Goal: Task Accomplishment & Management: Manage account settings

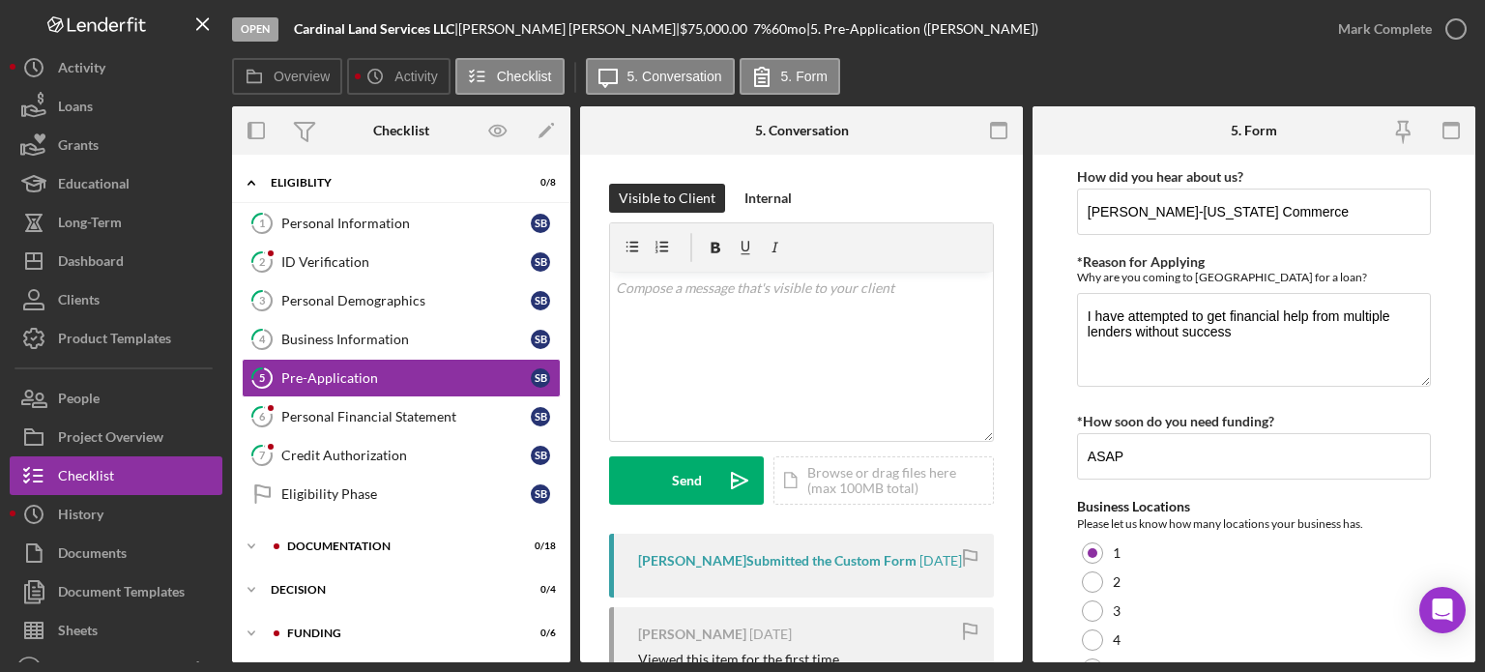
scroll to position [870, 0]
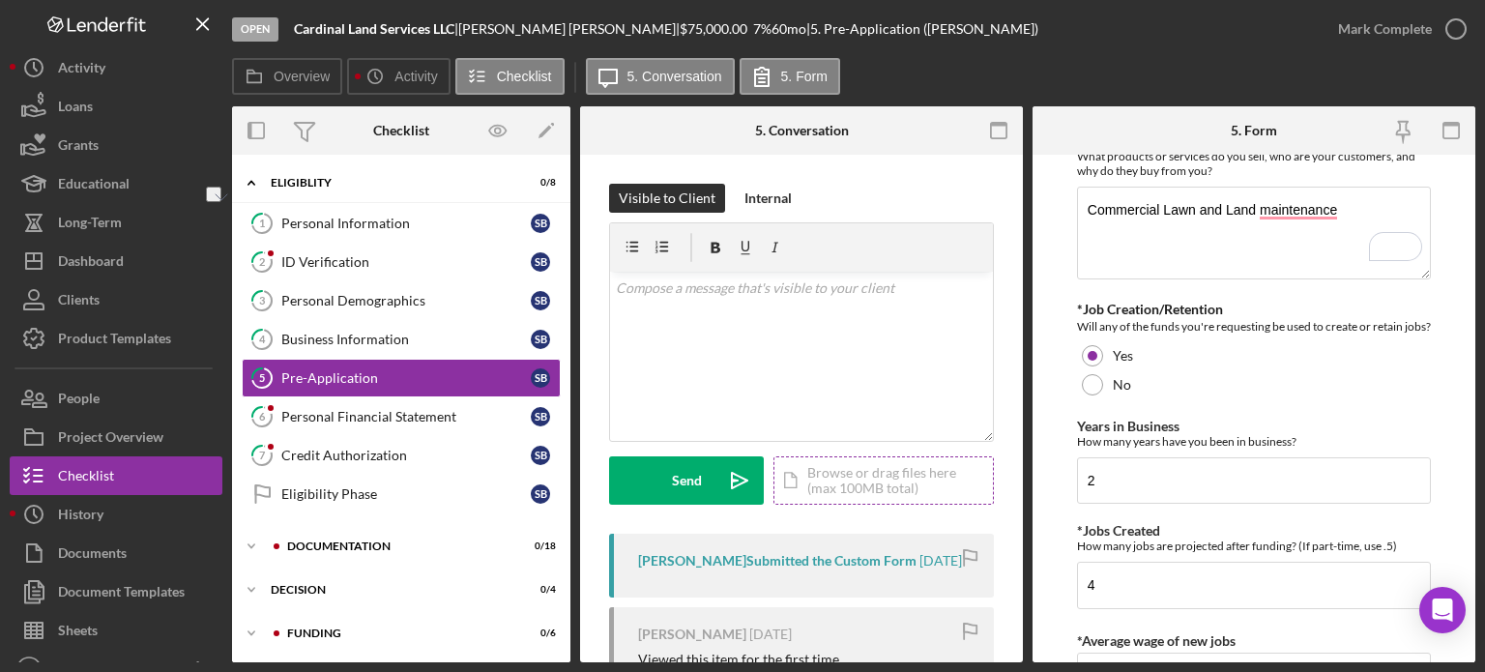
click at [990, 494] on div "Visible to Client Internal v Color teal Color pink Remove color Add row above A…" at bounding box center [801, 619] width 443 height 929
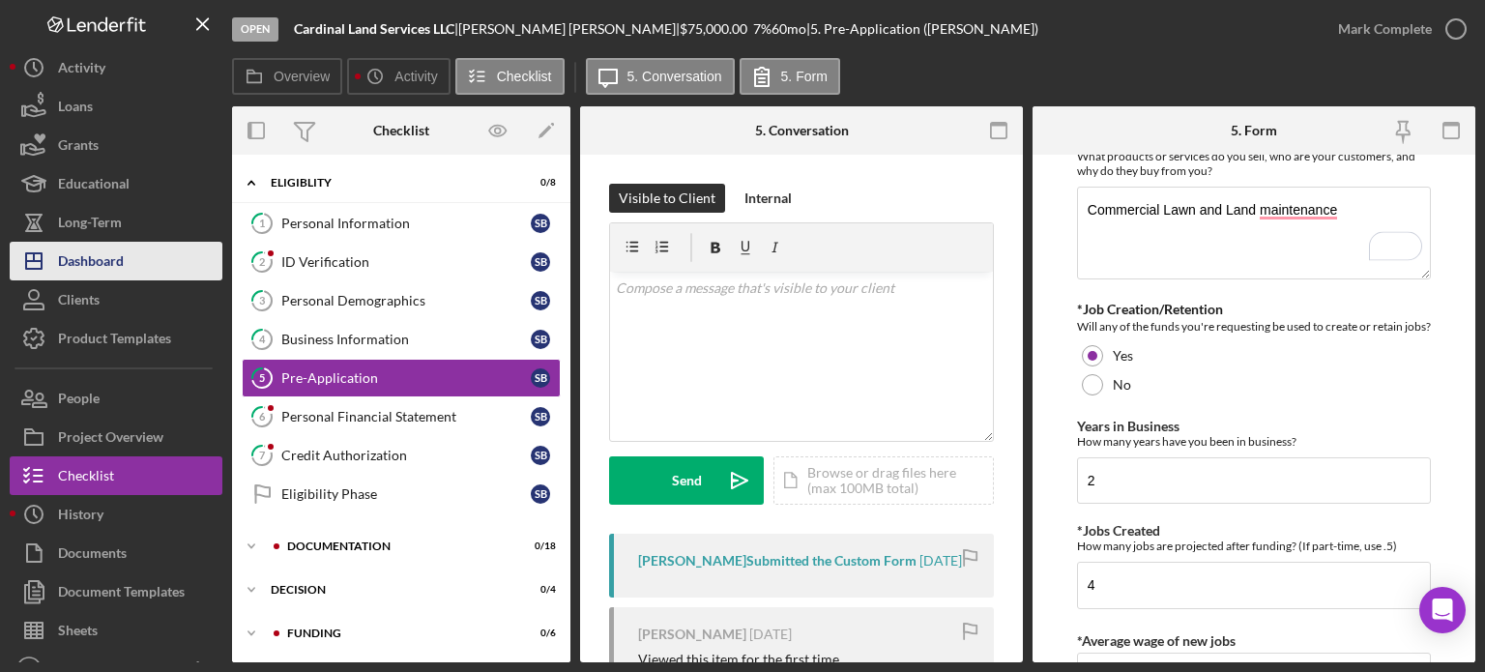
click at [89, 261] on div "Dashboard" at bounding box center [91, 264] width 66 height 44
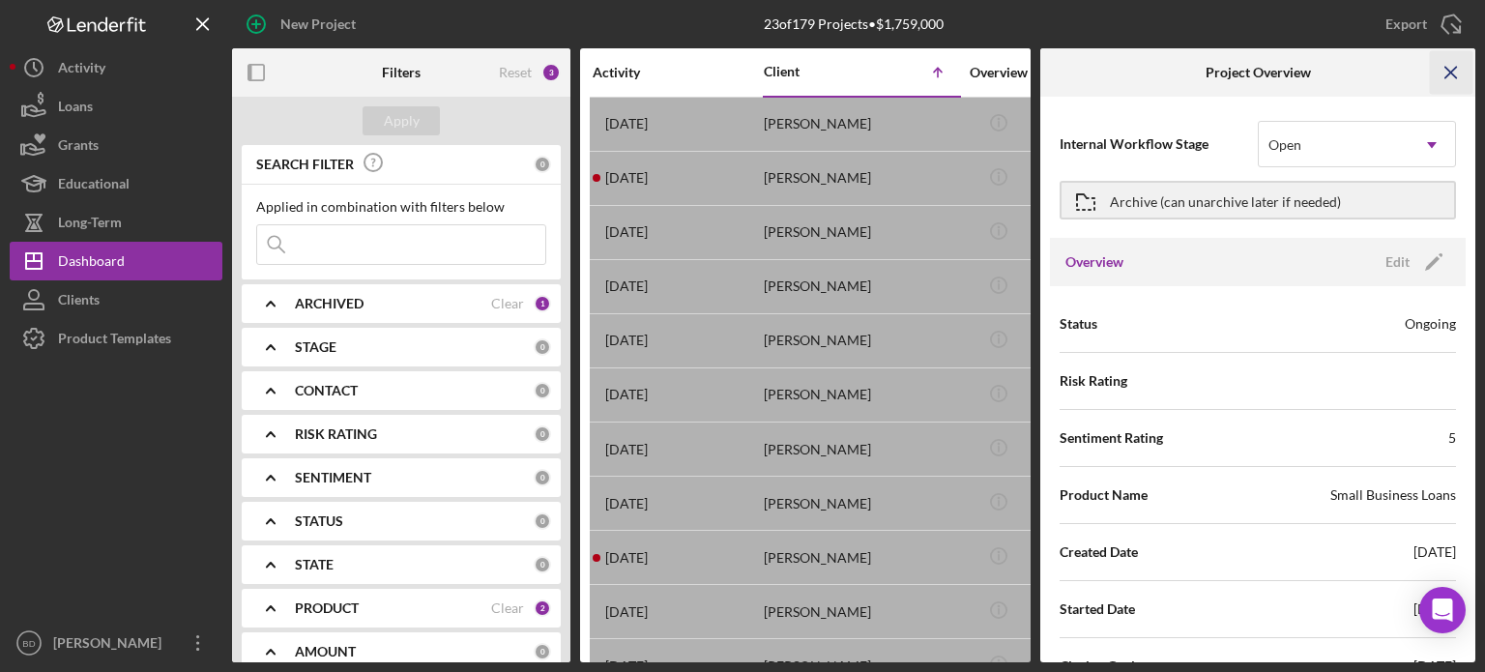
click at [1449, 69] on icon "Icon/Menu Close" at bounding box center [1452, 73] width 44 height 44
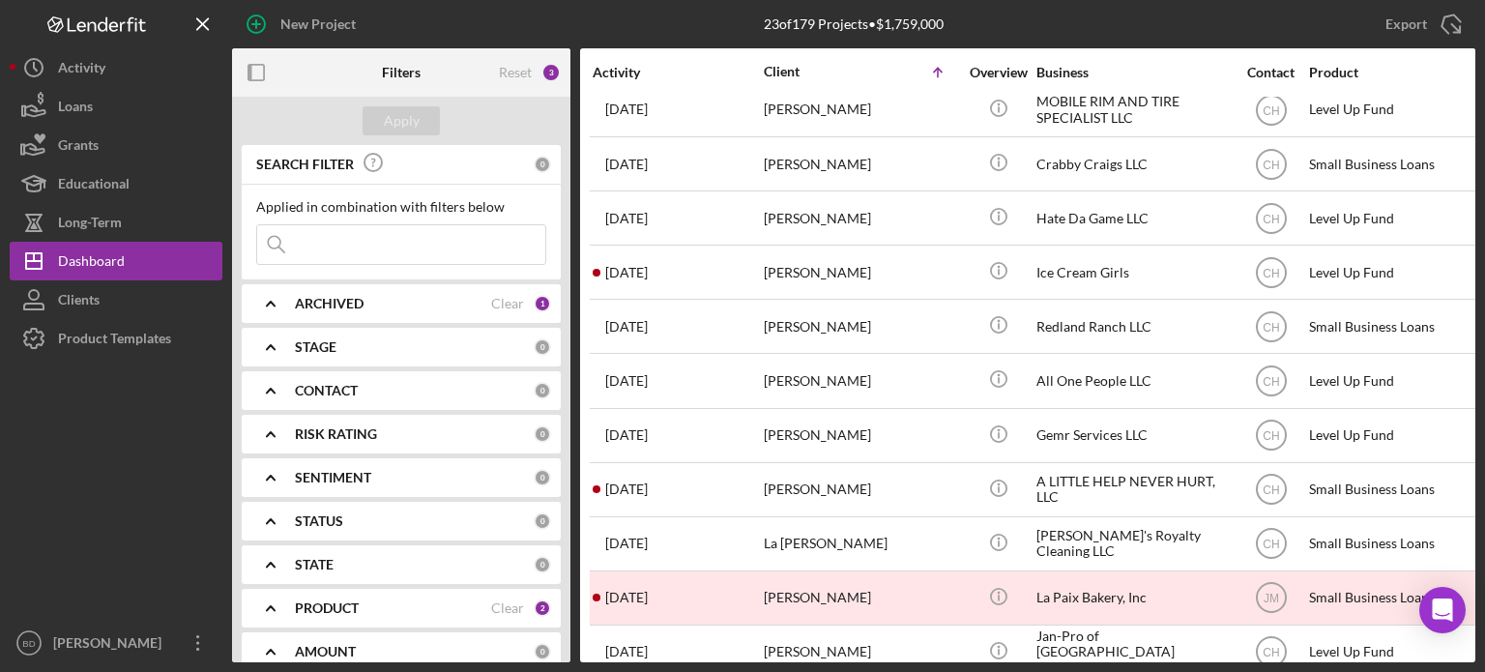
scroll to position [290, 0]
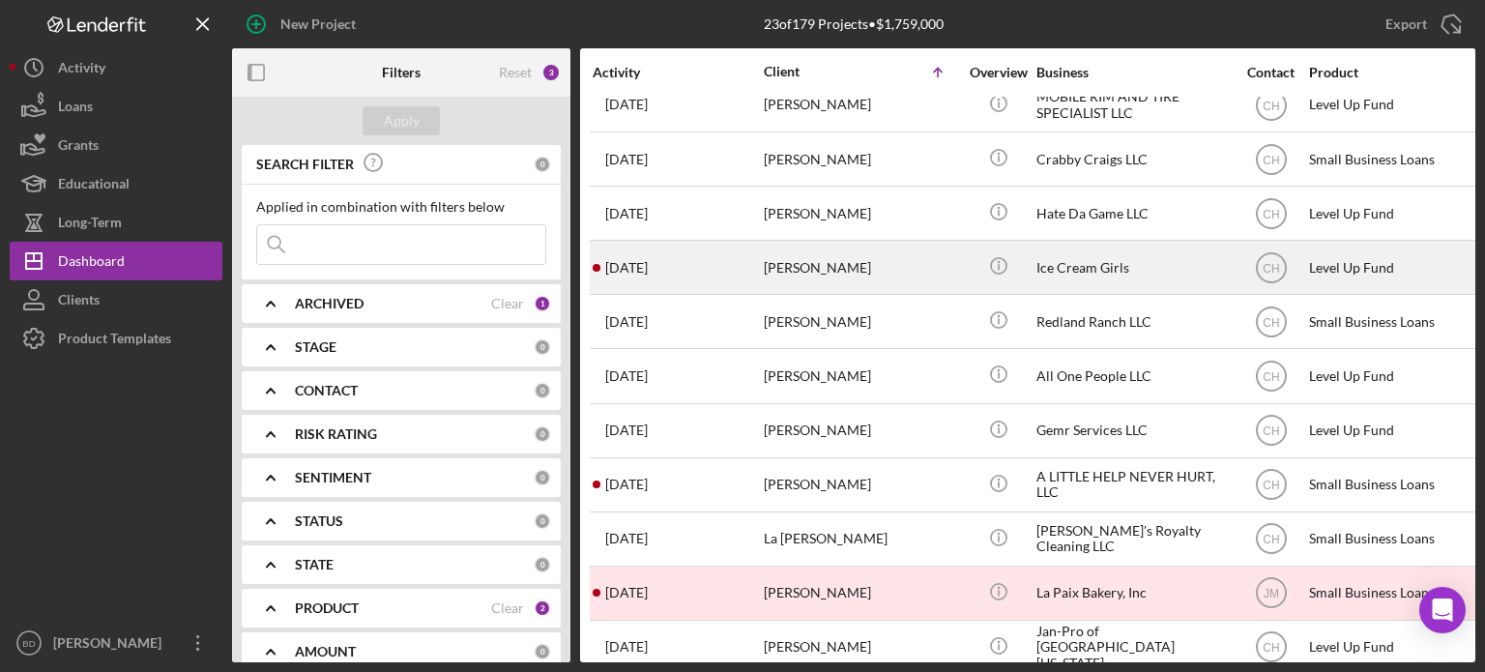
click at [805, 275] on div "[PERSON_NAME]" at bounding box center [860, 267] width 193 height 51
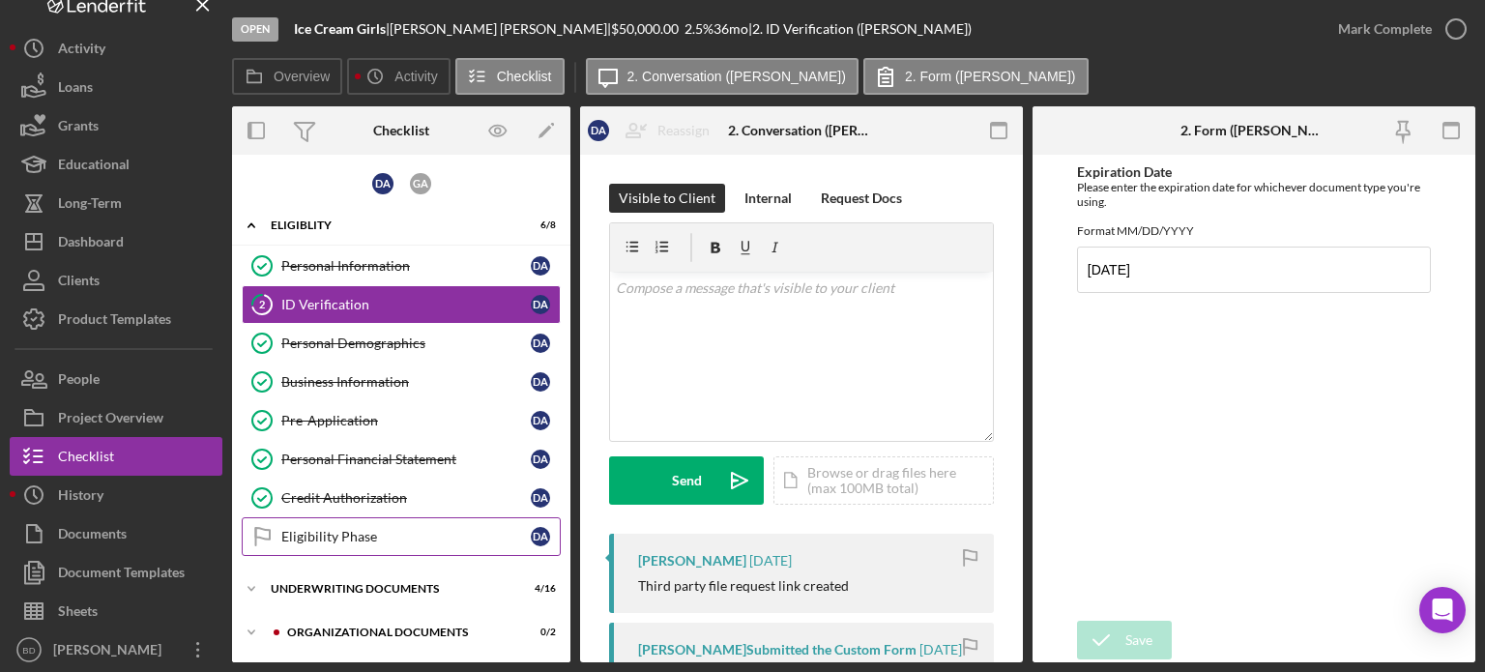
scroll to position [25, 0]
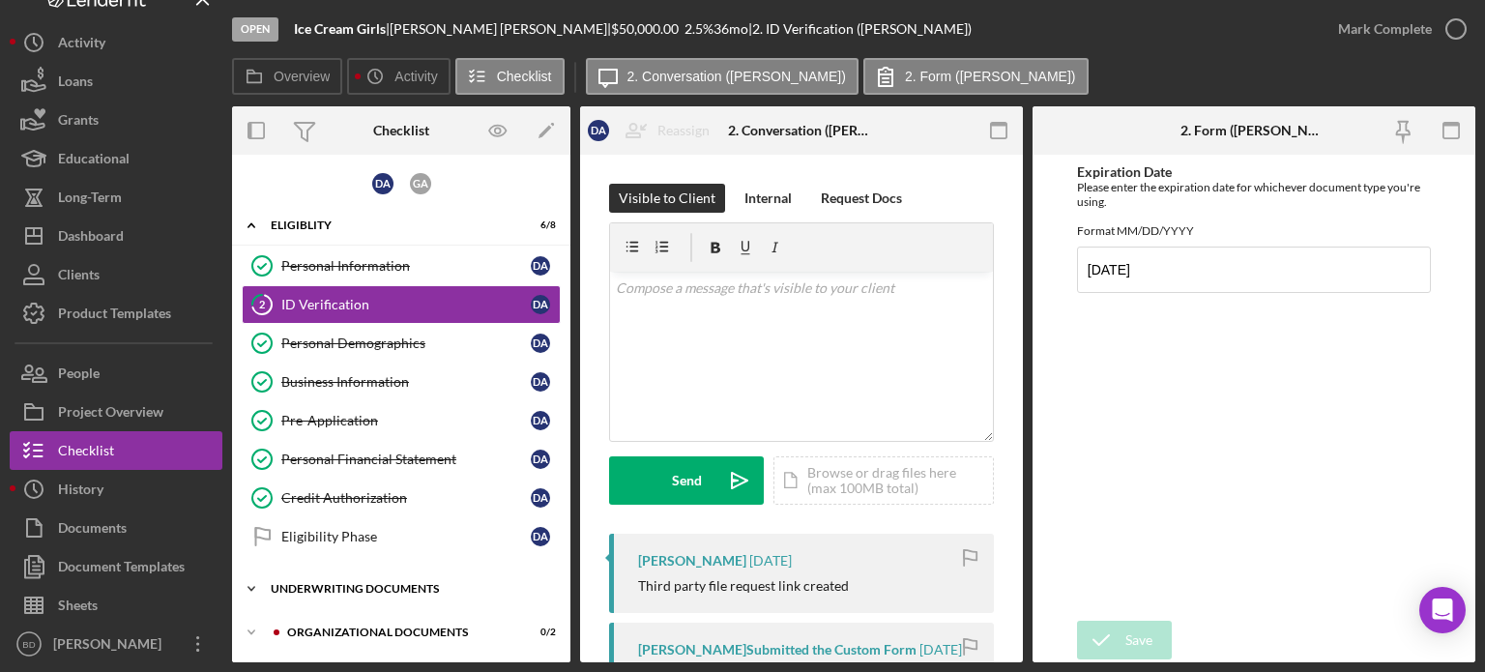
click at [391, 576] on div "Icon/Expander Underwriting Documents 4 / 16" at bounding box center [401, 589] width 338 height 39
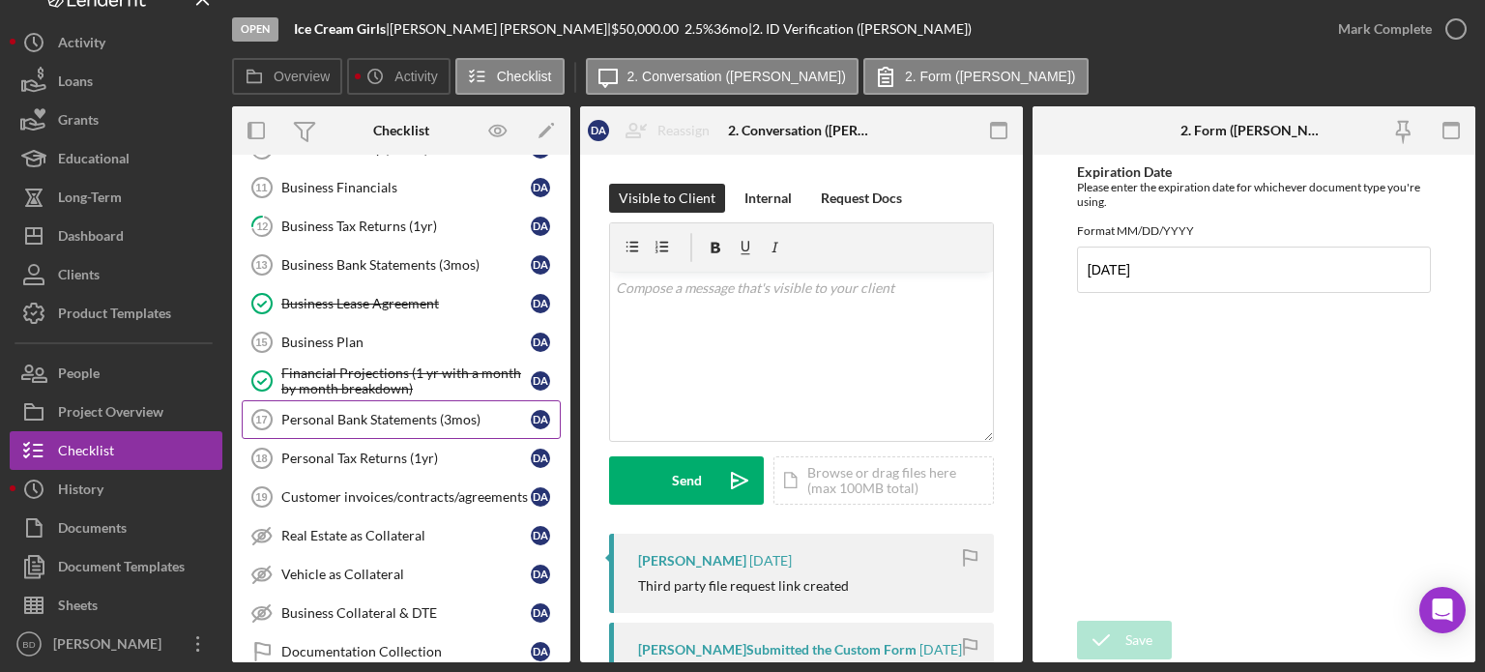
scroll to position [580, 0]
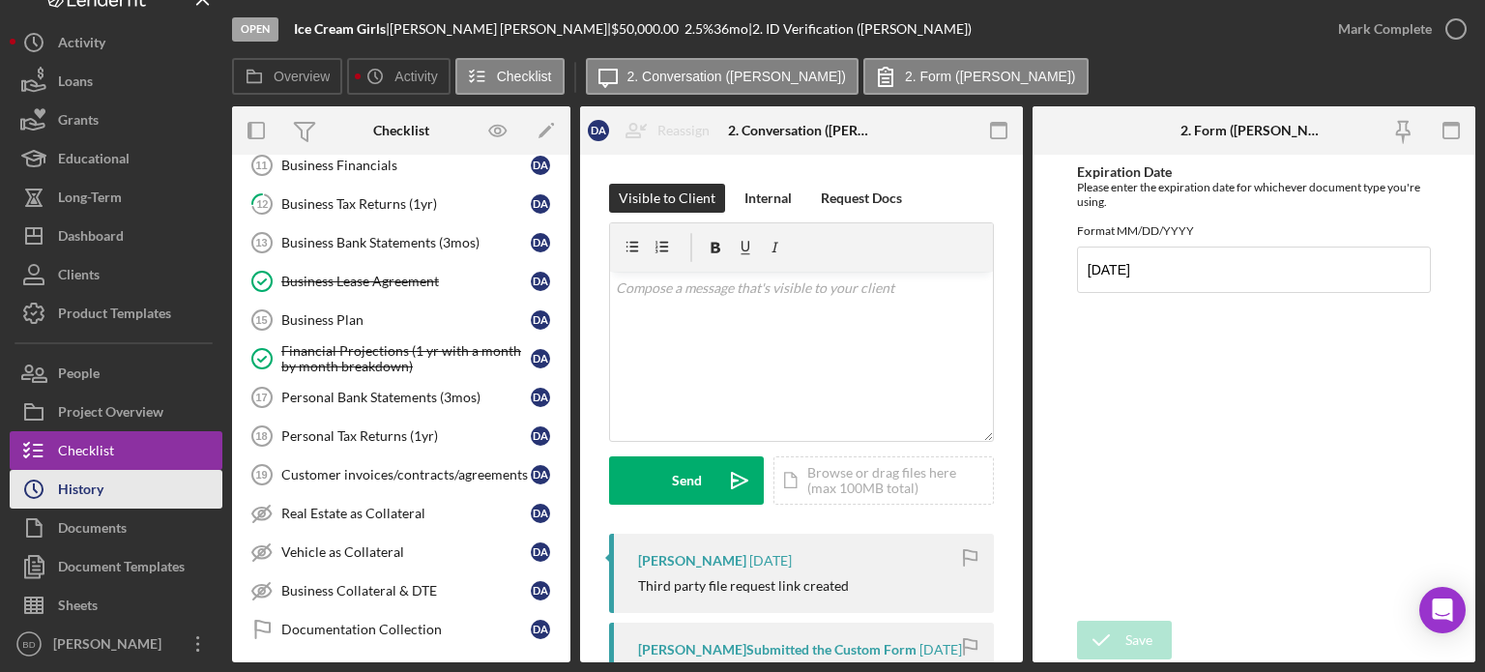
click at [107, 482] on button "Icon/History History" at bounding box center [116, 489] width 213 height 39
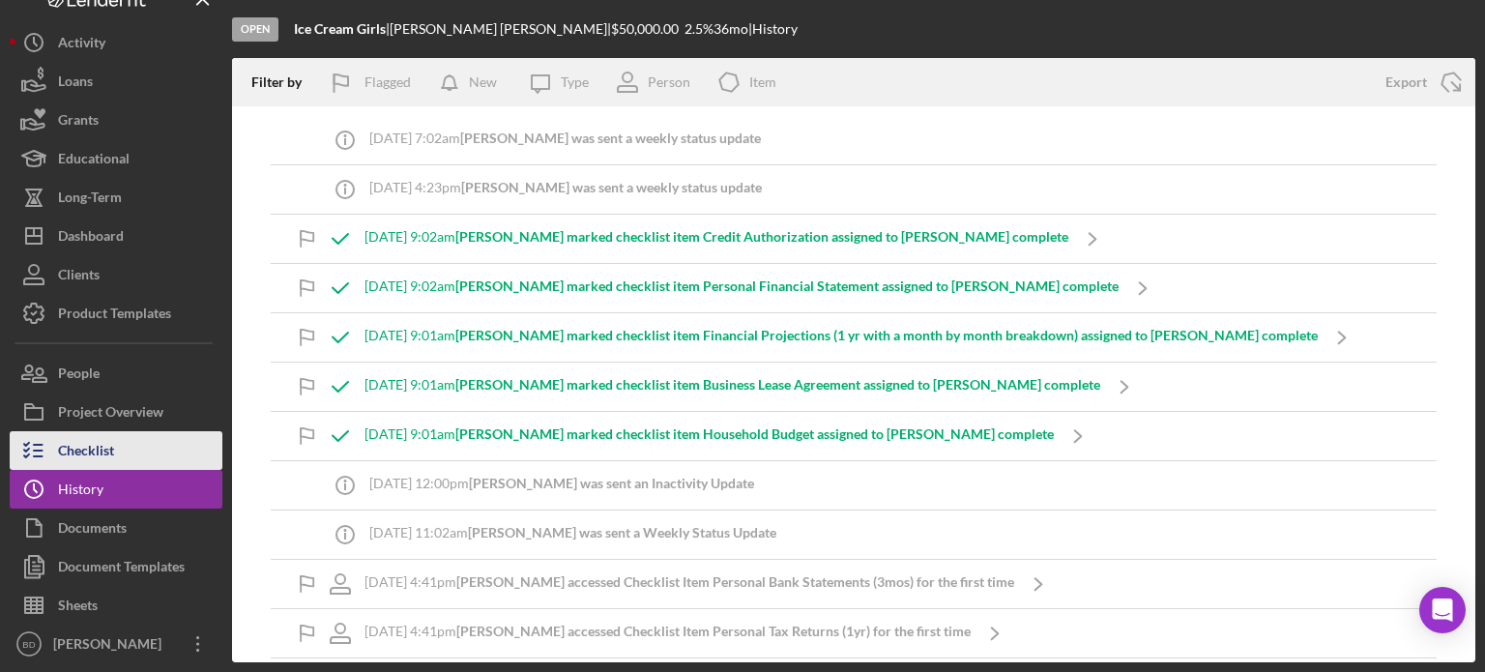
click at [102, 432] on div "Checklist" at bounding box center [86, 453] width 56 height 44
